Goal: Task Accomplishment & Management: Manage account settings

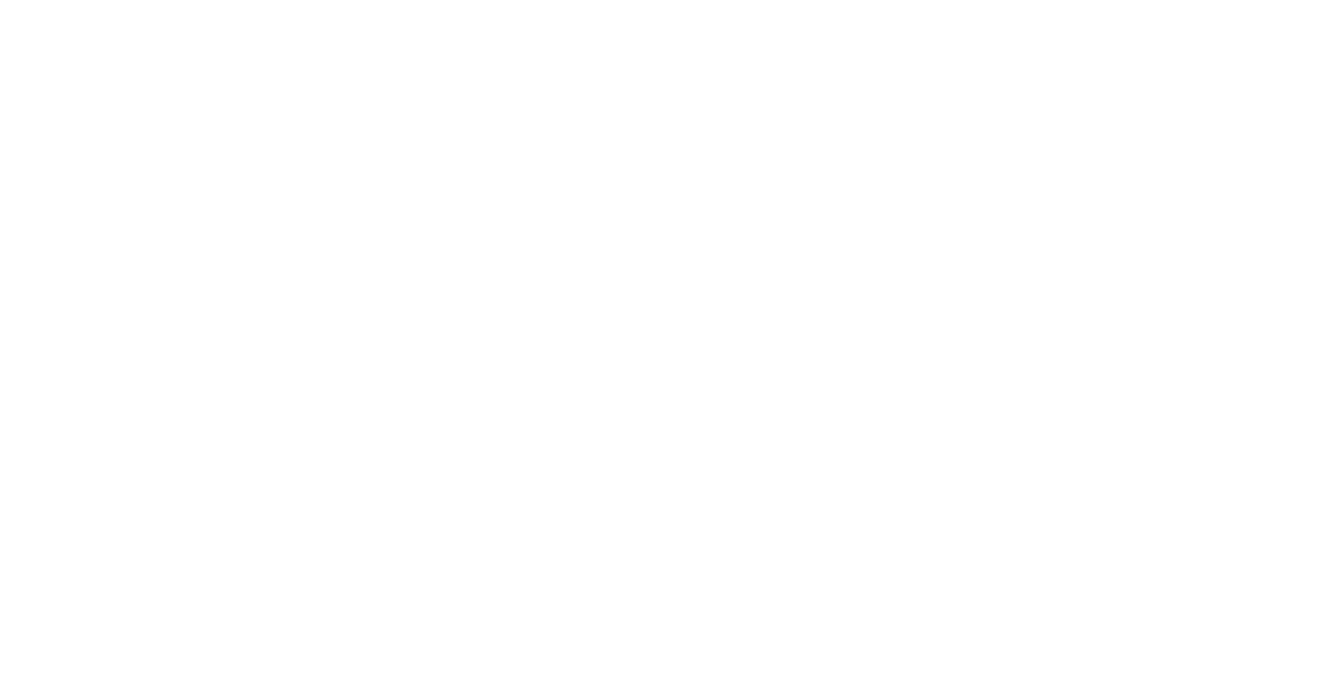
select select "*"
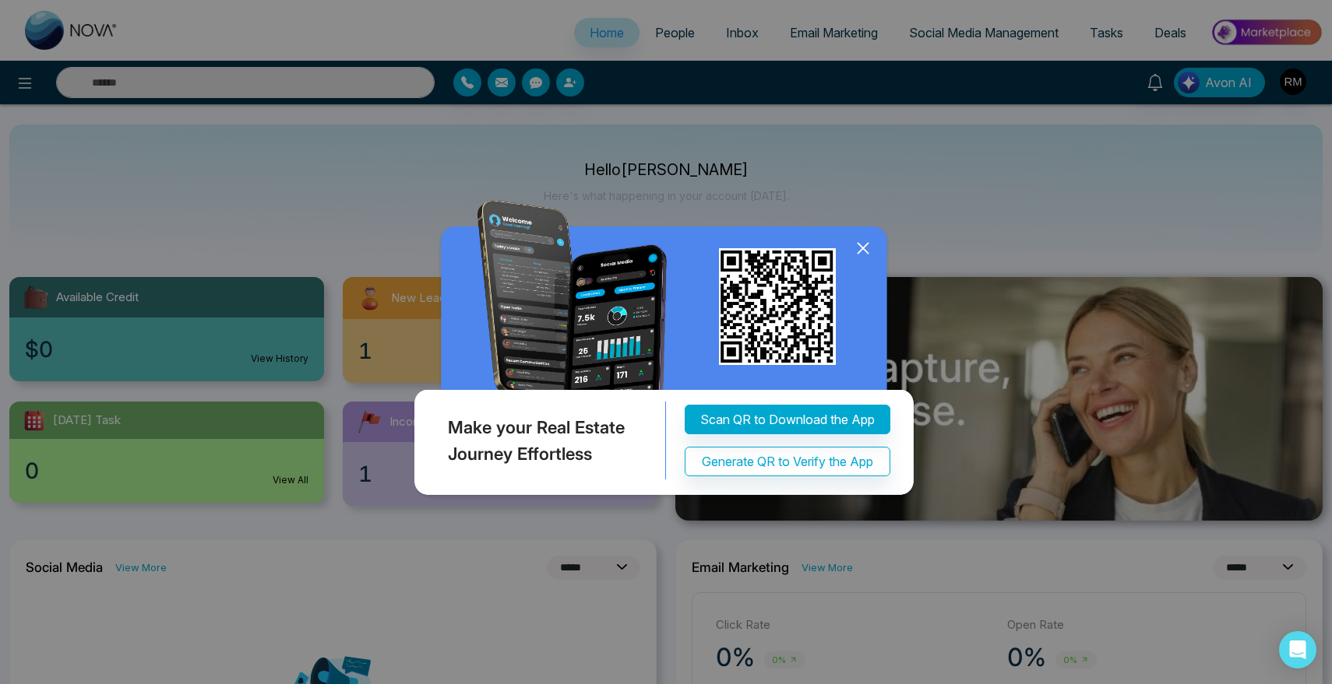
click at [867, 254] on icon at bounding box center [862, 248] width 23 height 23
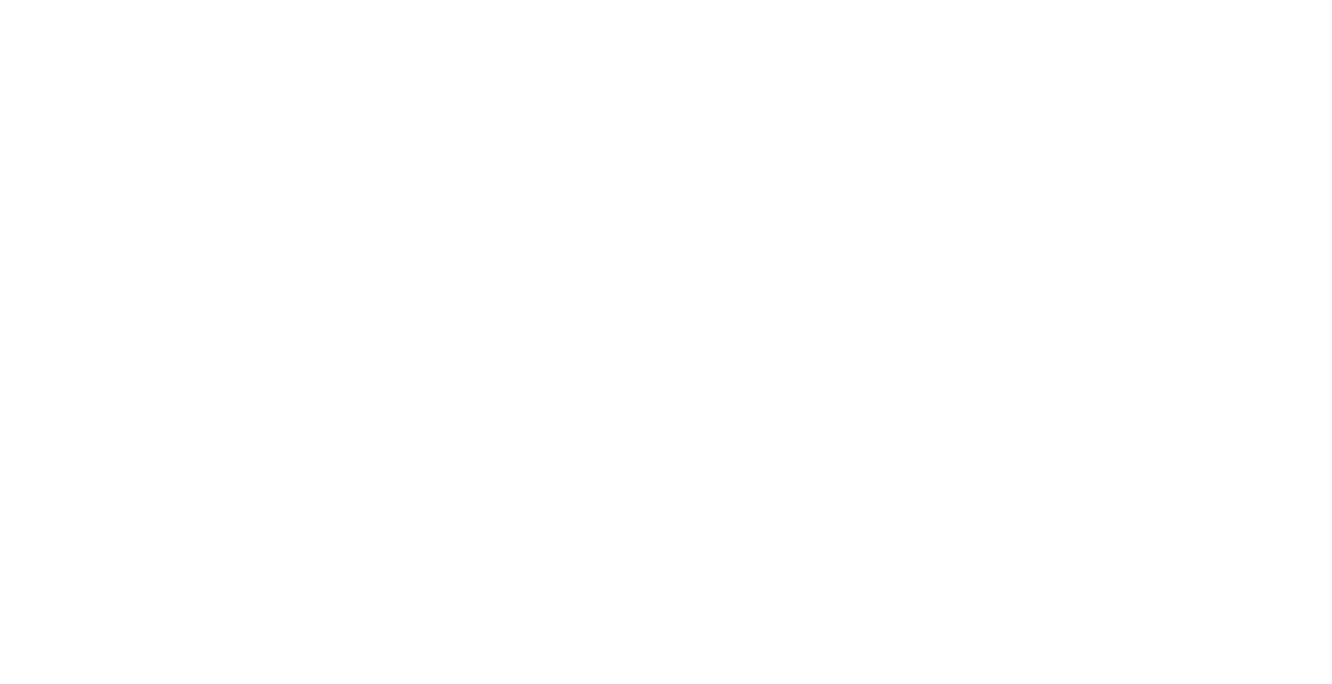
select select "*"
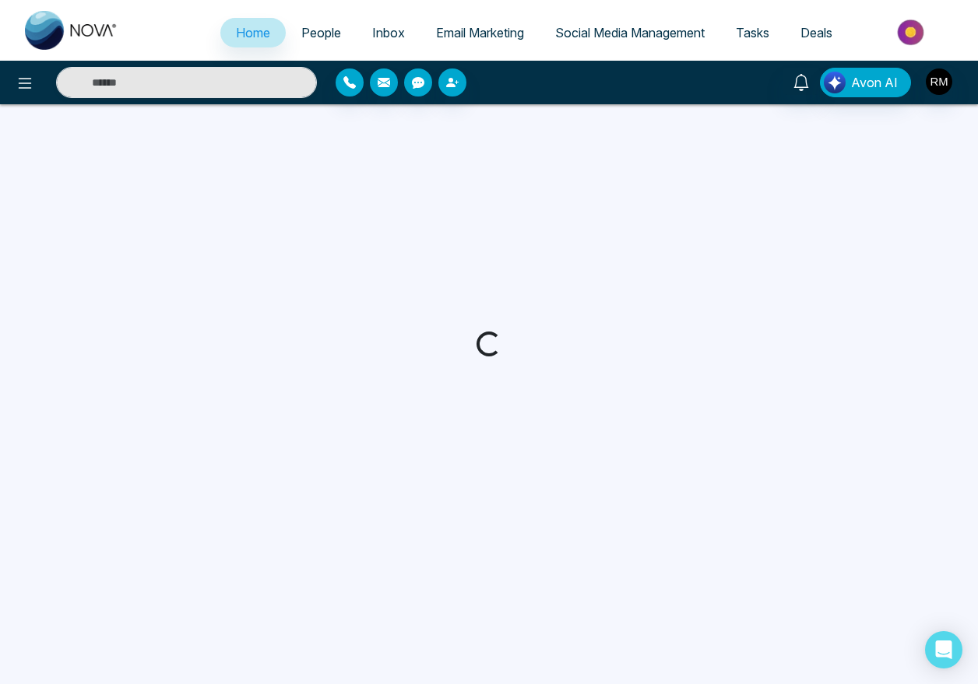
select select "*"
